Goal: Transaction & Acquisition: Purchase product/service

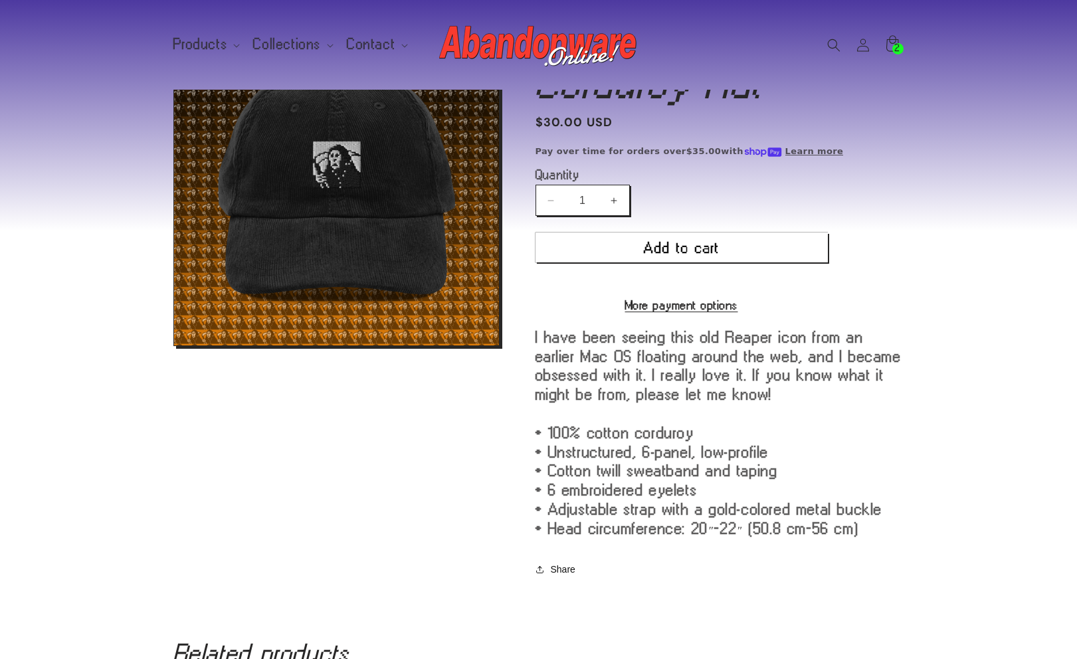
scroll to position [30, 0]
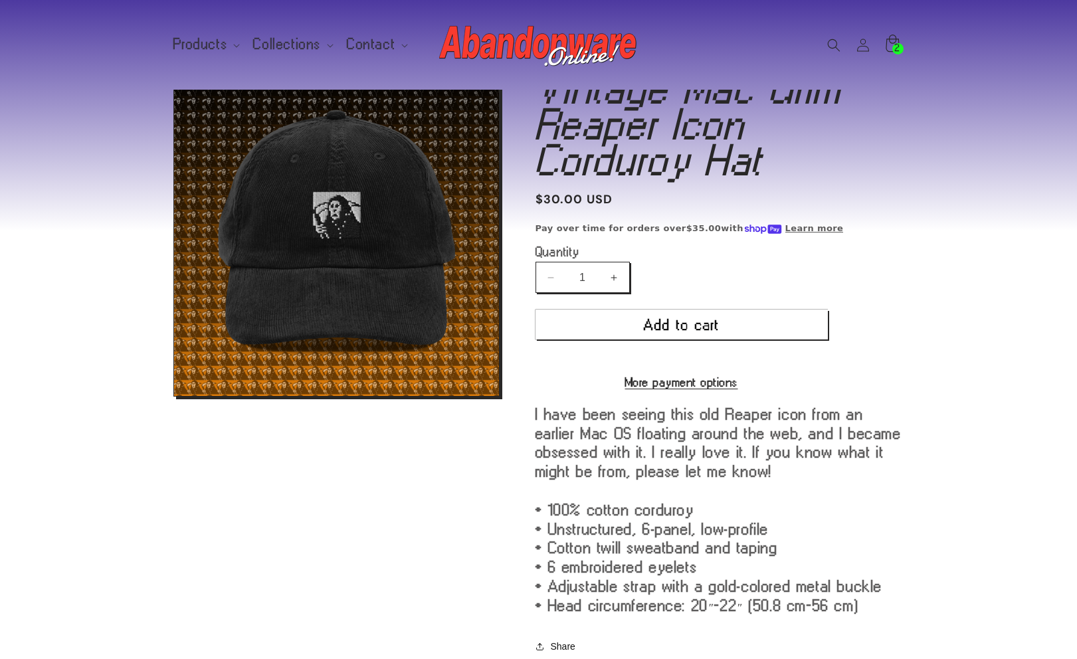
click at [895, 38] on icon at bounding box center [891, 43] width 13 height 17
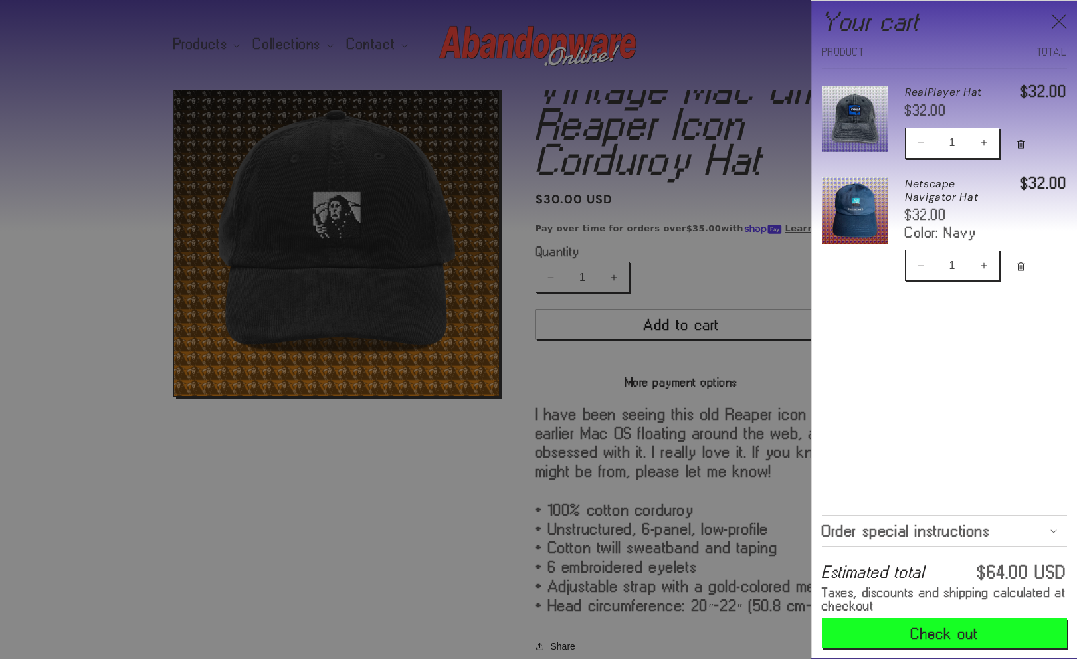
click at [1022, 268] on icon "Remove Netscape Navigator Hat - Navy" at bounding box center [1021, 267] width 10 height 10
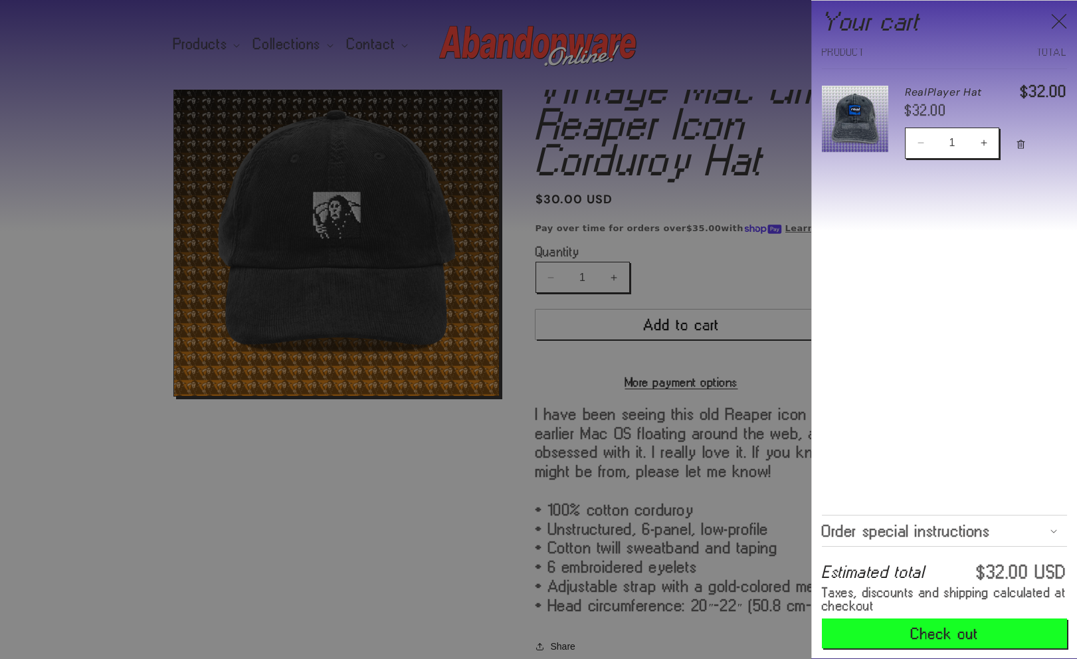
click at [727, 213] on div at bounding box center [538, 329] width 1077 height 659
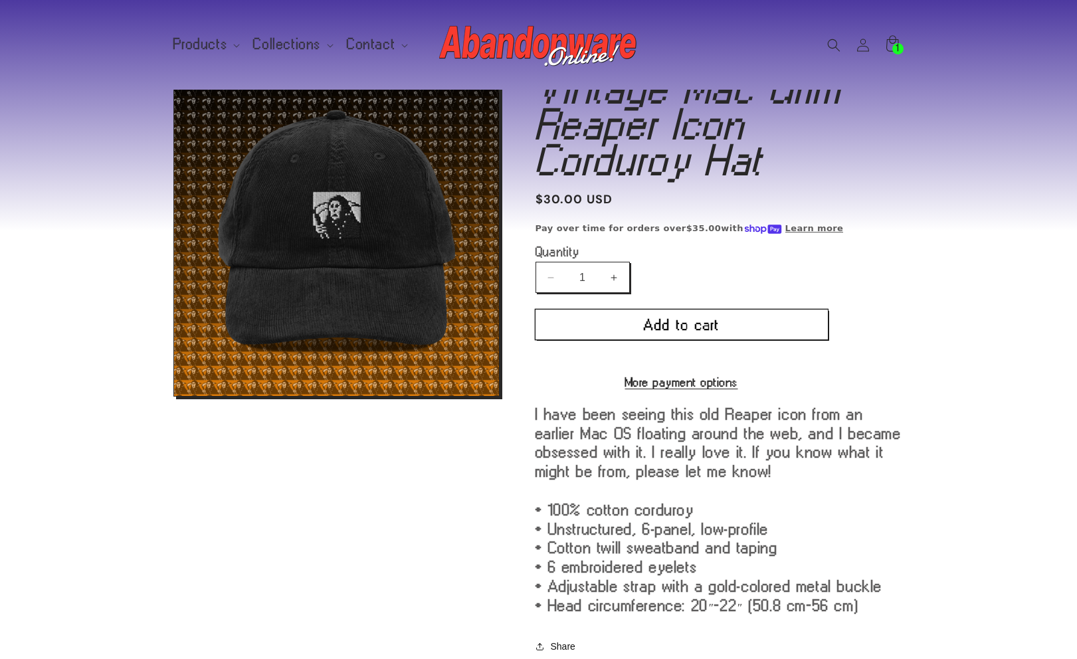
click at [650, 318] on button "Add to cart" at bounding box center [681, 325] width 292 height 30
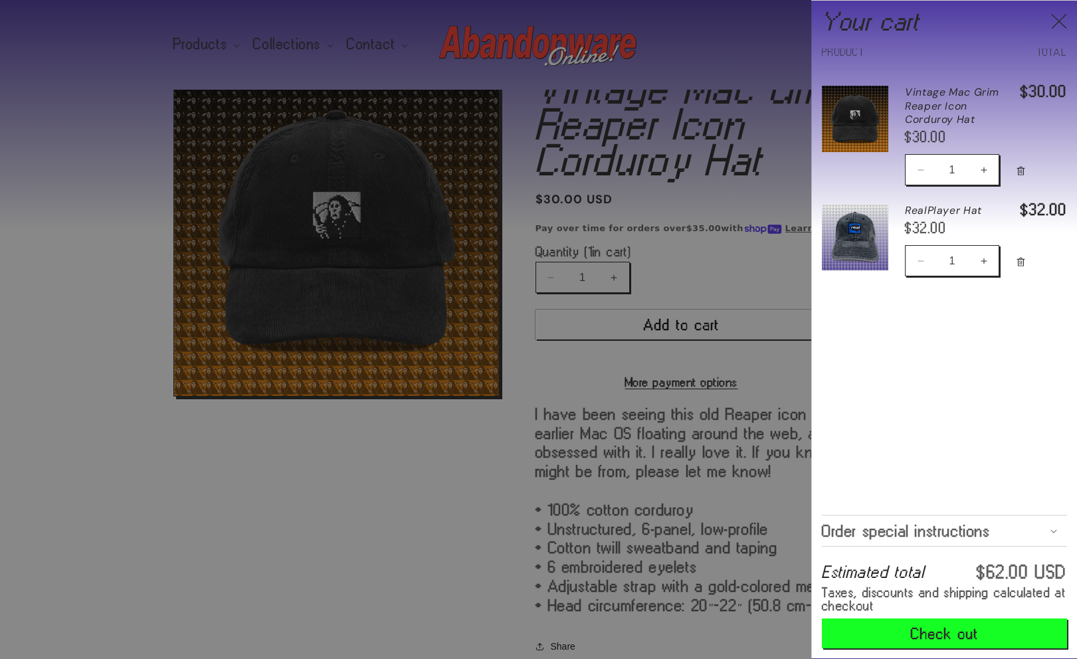
click at [875, 214] on link "Your cart" at bounding box center [855, 236] width 66 height 91
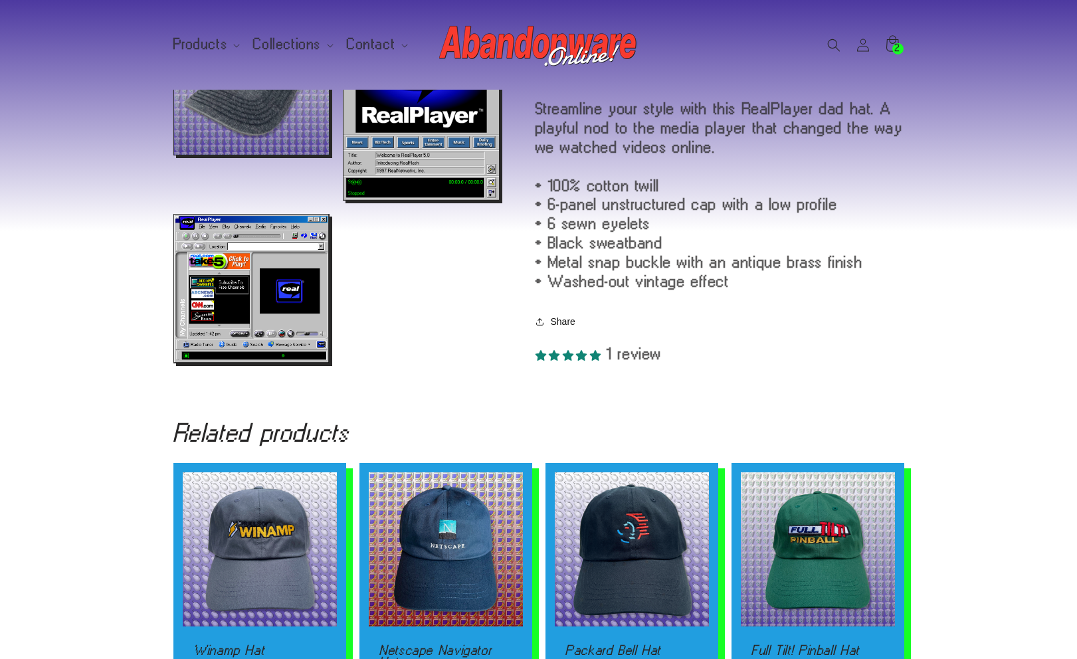
scroll to position [594, 0]
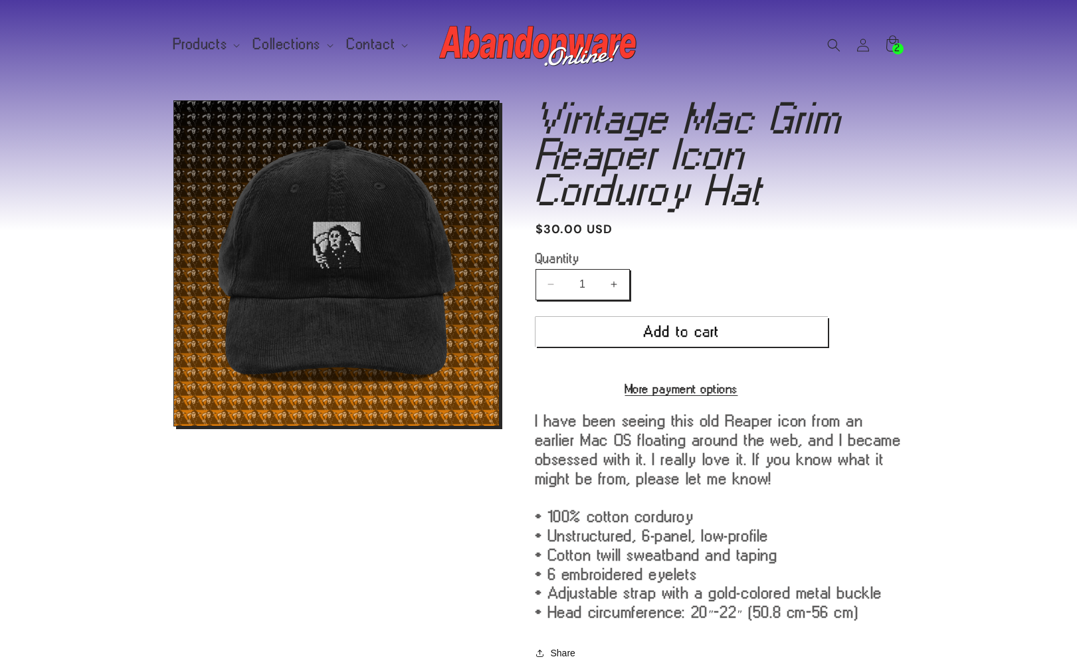
scroll to position [30, 0]
